Goal: Transaction & Acquisition: Purchase product/service

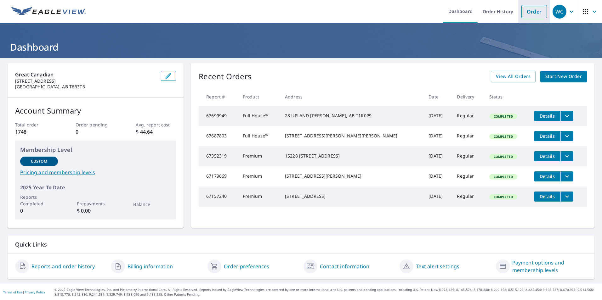
click at [528, 14] on link "Order" at bounding box center [533, 11] width 25 height 13
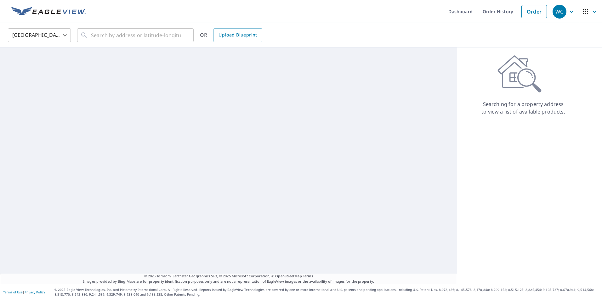
click at [56, 35] on body "WC WC Dashboard Order History Order WC [GEOGRAPHIC_DATA] [GEOGRAPHIC_DATA] ​ ​ …" at bounding box center [301, 150] width 602 height 300
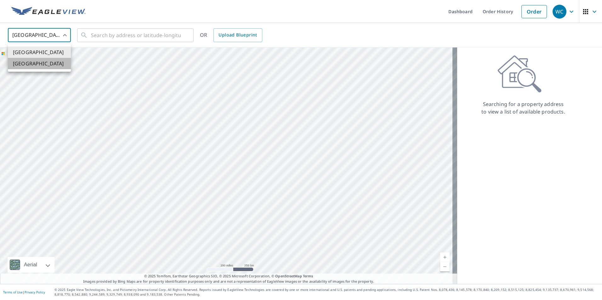
click at [44, 63] on li "[GEOGRAPHIC_DATA]" at bounding box center [39, 63] width 63 height 11
type input "CA"
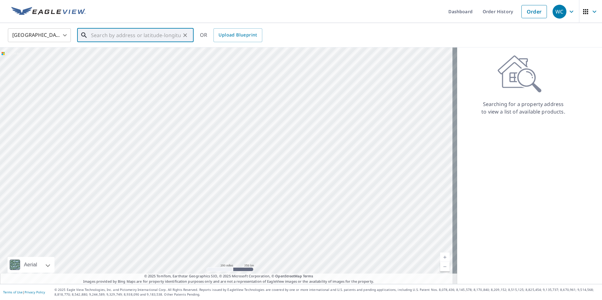
click at [97, 38] on input "text" at bounding box center [136, 35] width 90 height 18
paste input "66 WINDHAVEN GDNS SW, [GEOGRAPHIC_DATA],"
click at [122, 55] on span "66 WINDHAVEN GDNS SW AIRDRIE AB T4B0T8" at bounding box center [139, 57] width 99 height 15
type input "66 WINDHAVEN GDNS SW AIRDRIE AB T4B0T8"
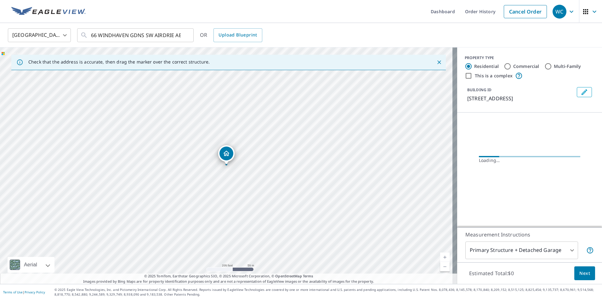
click at [229, 152] on icon "Dropped pin, building 1, Residential property, 66 WINDHAVEN GDNS SW AIRDRIE AB …" at bounding box center [227, 154] width 8 height 8
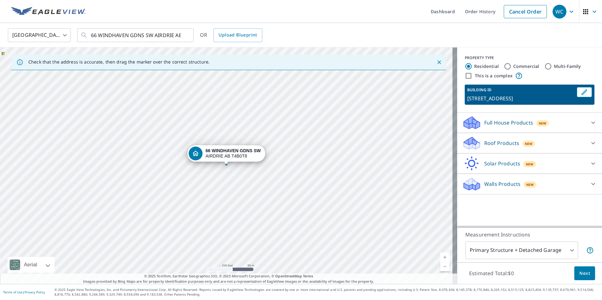
click at [509, 127] on p "Full House Products" at bounding box center [508, 123] width 49 height 8
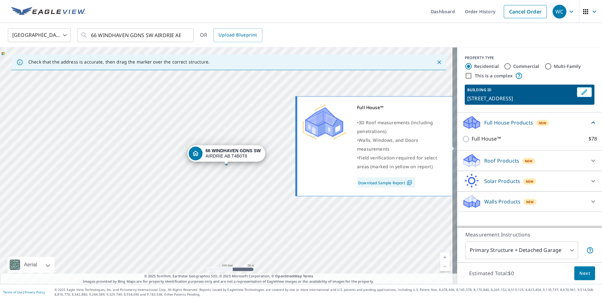
click at [462, 143] on input "Full House™ $78" at bounding box center [466, 139] width 9 height 8
checkbox input "true"
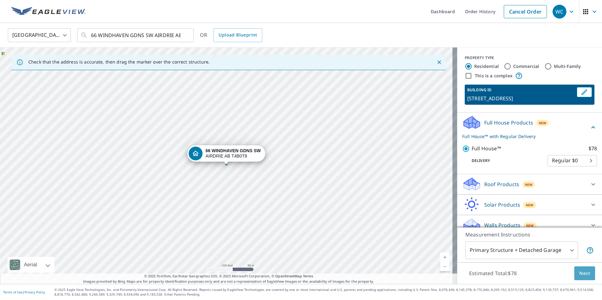
click at [585, 276] on span "Next" at bounding box center [584, 274] width 11 height 8
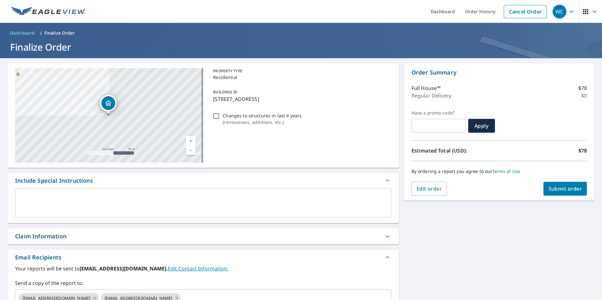
scroll to position [63, 0]
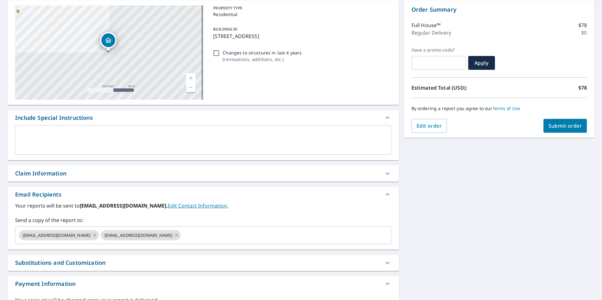
click at [41, 174] on div "Claim Information" at bounding box center [40, 173] width 51 height 8
checkbox input "true"
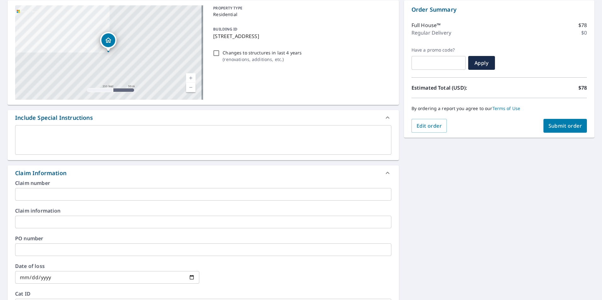
click at [65, 192] on input "text" at bounding box center [203, 194] width 376 height 13
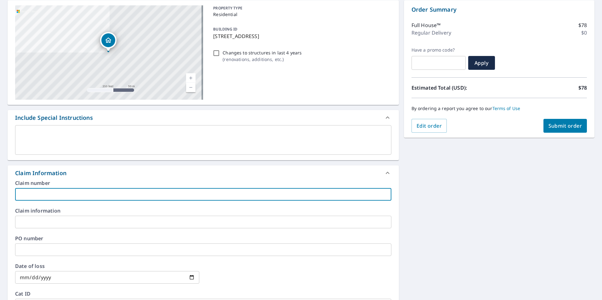
paste input "66 WINDHAVEN GDNS SW, [GEOGRAPHIC_DATA],"
type input "66 WINDHAVEN GDNS SW, [GEOGRAPHIC_DATA],"
checkbox input "true"
drag, startPoint x: 65, startPoint y: 194, endPoint x: 2, endPoint y: 186, distance: 63.7
click at [3, 195] on div "66 WINDHAVEN [GEOGRAPHIC_DATA] A standard road map Aerial A detailed look from …" at bounding box center [301, 226] width 602 height 462
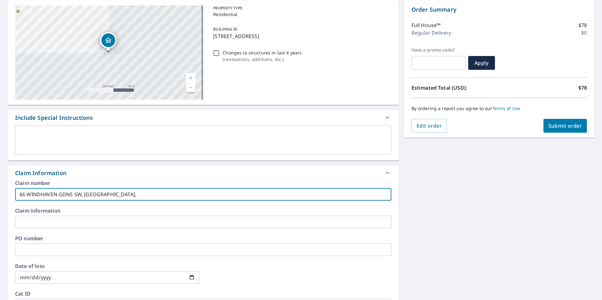
checkbox input "true"
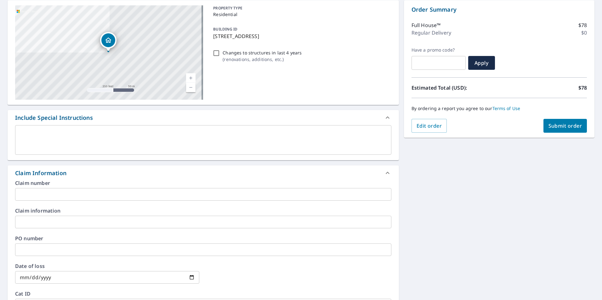
click at [87, 190] on input "text" at bounding box center [203, 194] width 376 height 13
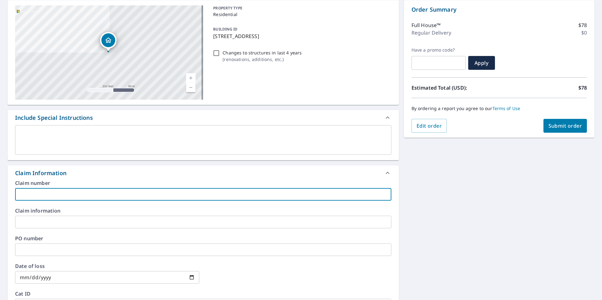
paste input "005000001211175"
type input "005000001211175"
checkbox input "true"
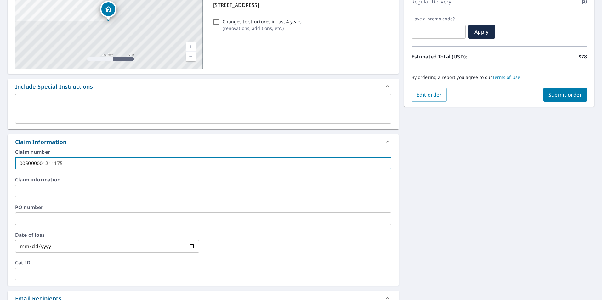
scroll to position [94, 0]
type input "005000001211175"
click at [25, 246] on input "date" at bounding box center [107, 246] width 184 height 13
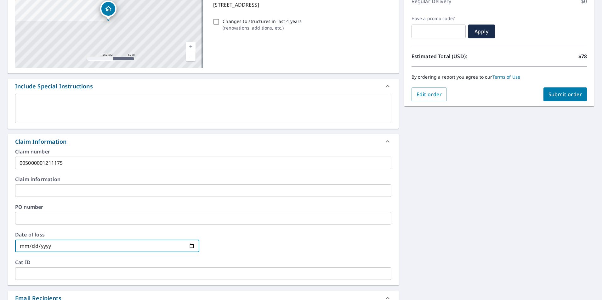
click at [48, 247] on input "date" at bounding box center [107, 246] width 184 height 13
click at [25, 247] on input "date" at bounding box center [107, 246] width 184 height 13
click at [33, 247] on input "date" at bounding box center [107, 246] width 184 height 13
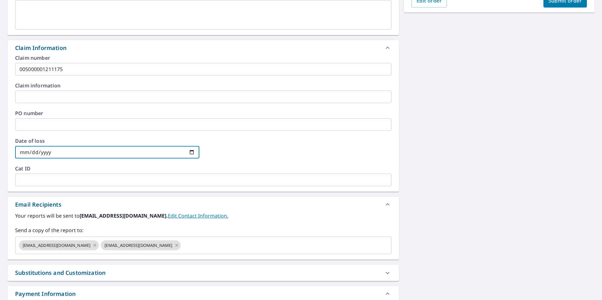
scroll to position [189, 0]
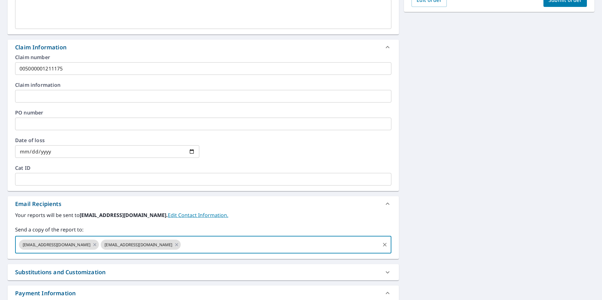
click at [205, 246] on input "text" at bounding box center [280, 245] width 197 height 12
type input "trev"
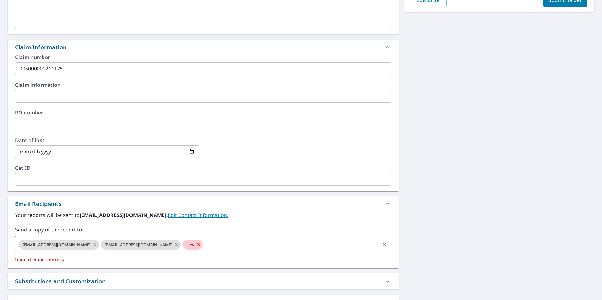
click at [196, 247] on icon at bounding box center [198, 244] width 5 height 7
checkbox input "true"
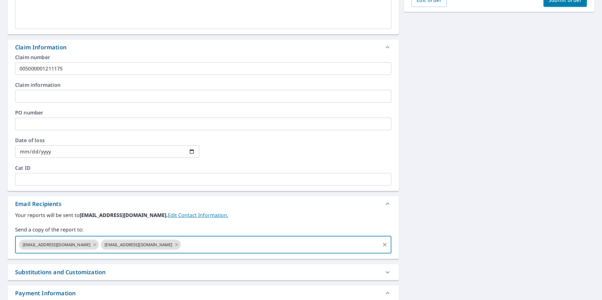
paste input "[PERSON_NAME][EMAIL_ADDRESS][DOMAIN_NAME]"
type input "[PERSON_NAME][EMAIL_ADDRESS][DOMAIN_NAME]"
click at [241, 247] on input "[PERSON_NAME][EMAIL_ADDRESS][DOMAIN_NAME]" at bounding box center [280, 245] width 197 height 12
checkbox input "true"
type input "[EMAIL_ADDRESS][DOMAIN_NAME]"
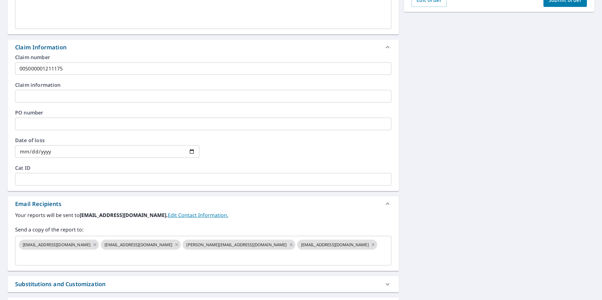
click at [298, 232] on label "Send a copy of the report to:" at bounding box center [203, 230] width 376 height 8
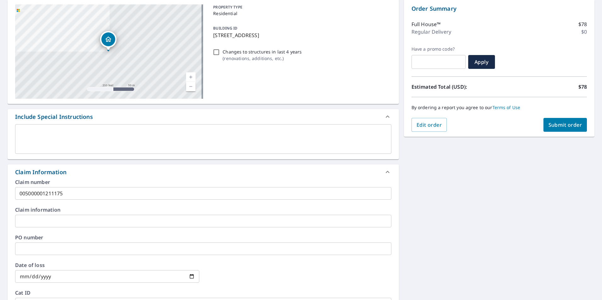
scroll to position [31, 0]
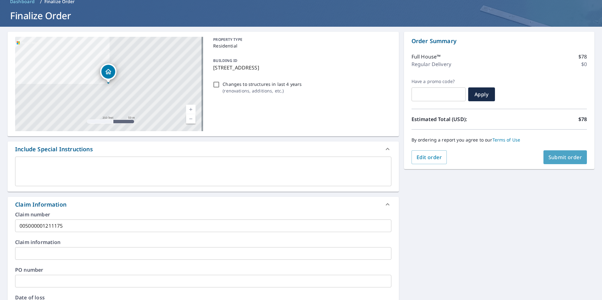
click at [563, 161] on span "Submit order" at bounding box center [565, 157] width 34 height 7
checkbox input "true"
